Goal: Task Accomplishment & Management: Manage account settings

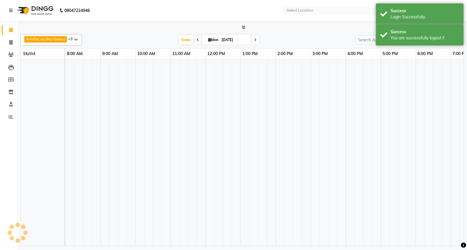
select select "en"
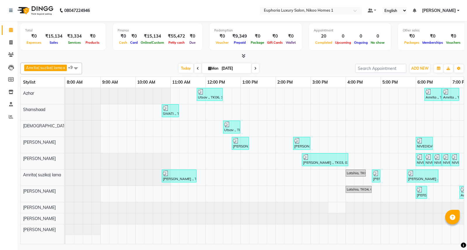
click at [454, 6] on nav "08047224946 Select Location × Euphoria Luxury Salon, Nikoo Homes 1 Default Pane…" at bounding box center [233, 10] width 467 height 21
click at [451, 11] on span "[PERSON_NAME]" at bounding box center [439, 11] width 34 height 6
click at [432, 38] on link "Sign out" at bounding box center [429, 40] width 53 height 9
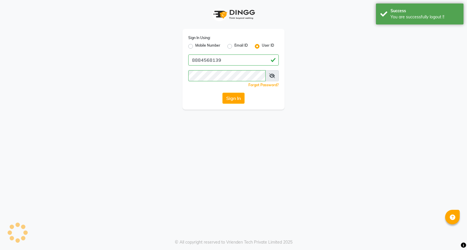
click at [195, 46] on label "Mobile Number" at bounding box center [207, 46] width 25 height 7
click at [195, 46] on input "Mobile Number" at bounding box center [197, 45] width 4 height 4
radio input "true"
radio input "false"
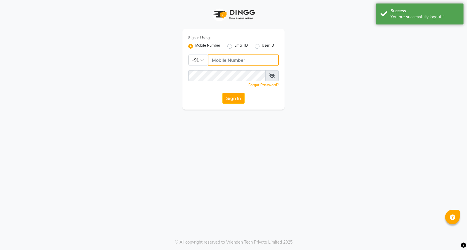
drag, startPoint x: 229, startPoint y: 60, endPoint x: 239, endPoint y: 65, distance: 11.0
click at [229, 60] on input "Username" at bounding box center [243, 60] width 71 height 11
type input "7760179992"
click at [235, 97] on button "Sign In" at bounding box center [233, 98] width 22 height 11
